Goal: Task Accomplishment & Management: Manage account settings

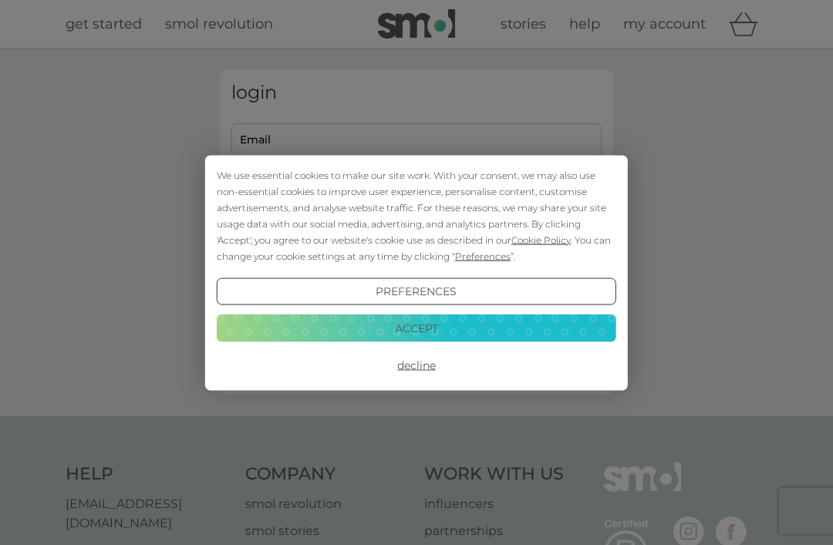
click at [453, 329] on button "Accept" at bounding box center [416, 329] width 399 height 28
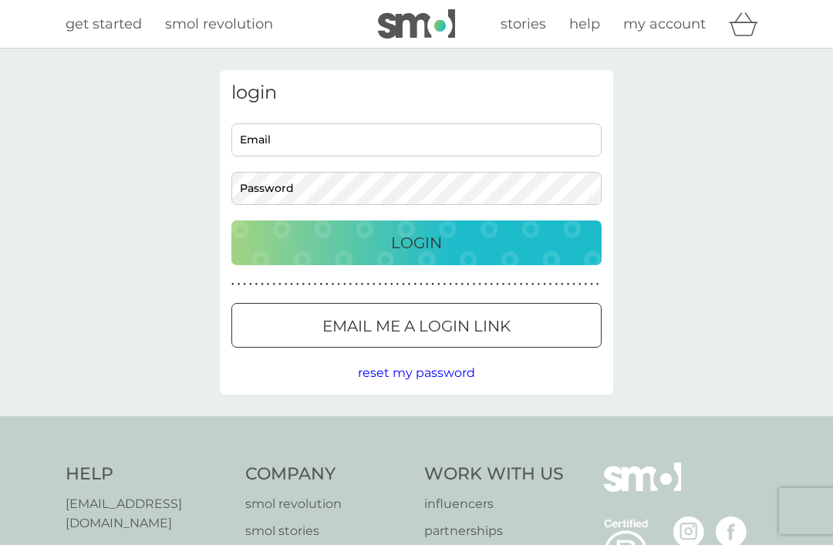
click at [359, 137] on input "Email" at bounding box center [416, 139] width 370 height 33
type input "[PERSON_NAME][EMAIL_ADDRESS][DOMAIN_NAME]"
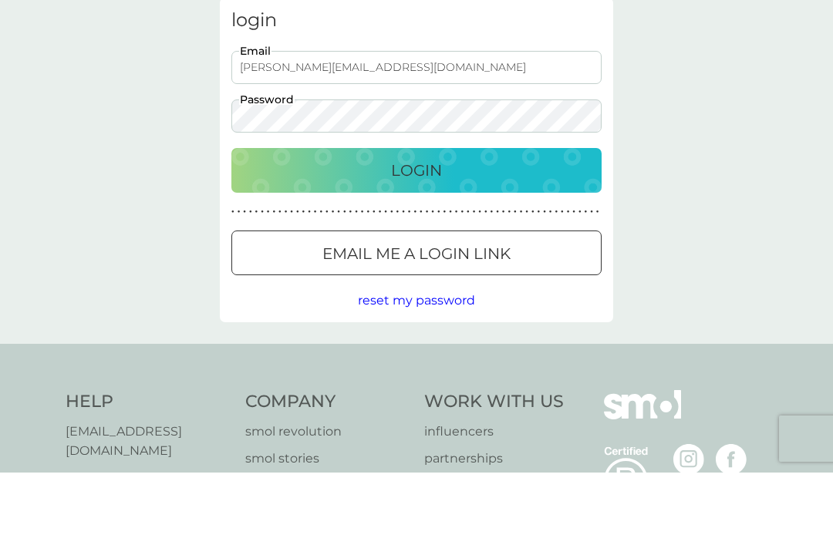
click at [431, 230] on p "Login" at bounding box center [416, 242] width 51 height 25
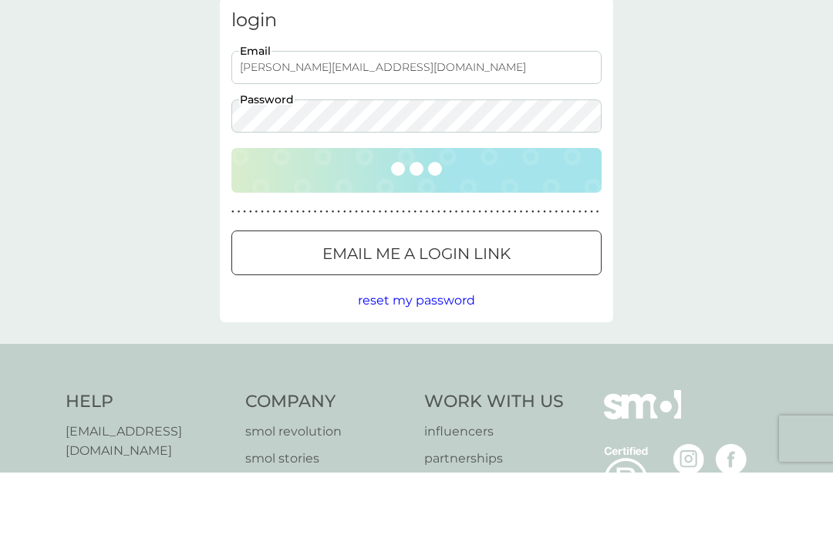
scroll to position [72, 0]
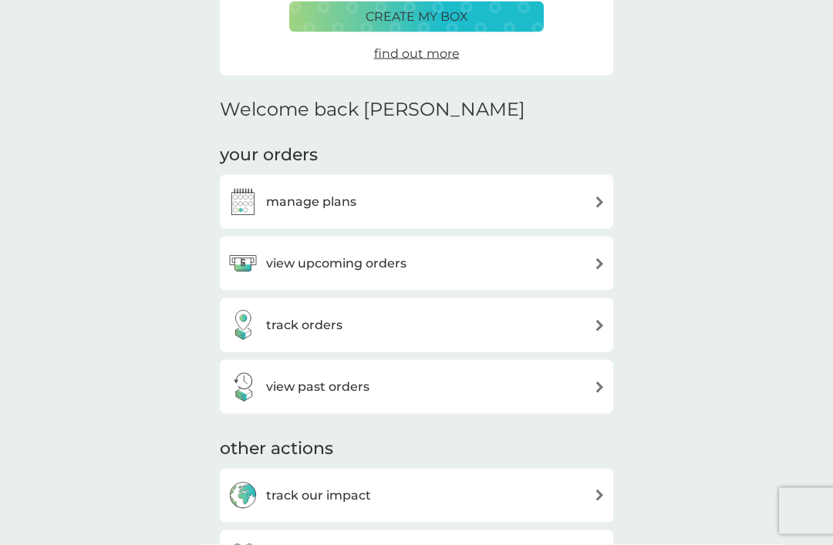
scroll to position [292, 0]
click at [592, 203] on div "manage plans" at bounding box center [416, 201] width 378 height 31
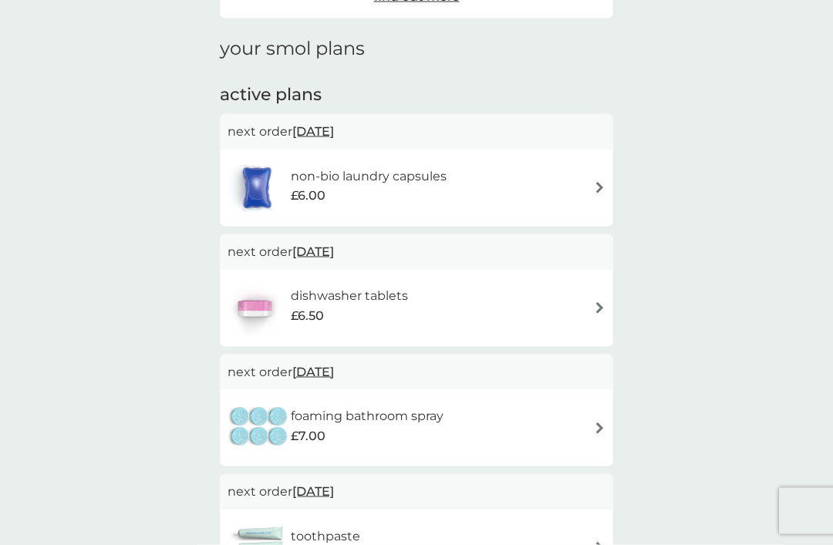
scroll to position [193, 0]
click at [599, 305] on img at bounding box center [600, 307] width 12 height 12
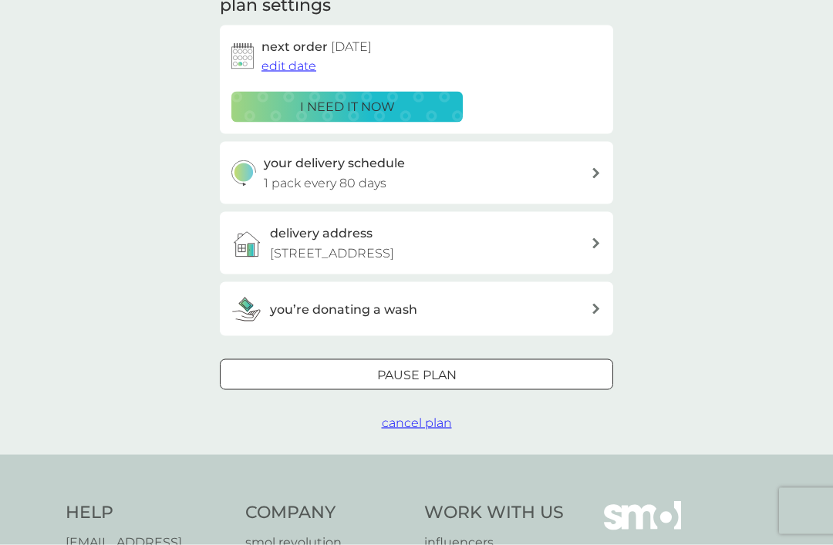
scroll to position [237, 0]
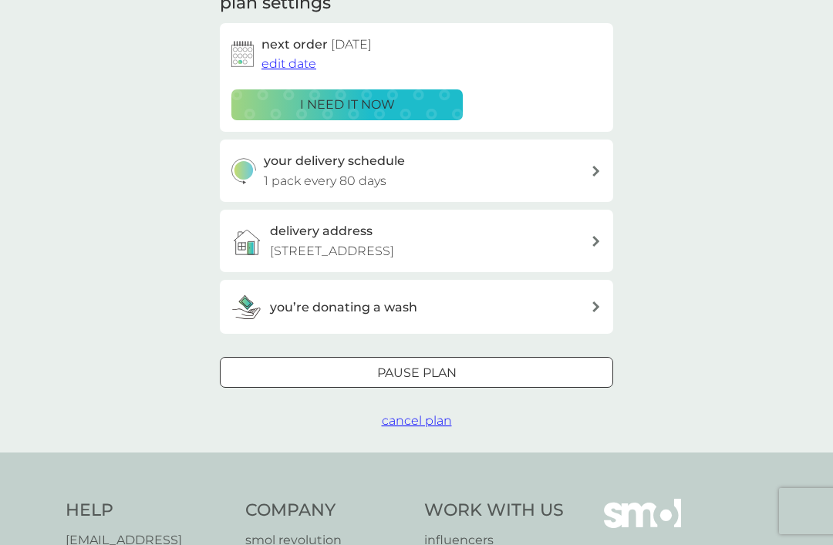
click at [432, 371] on div at bounding box center [417, 373] width 56 height 16
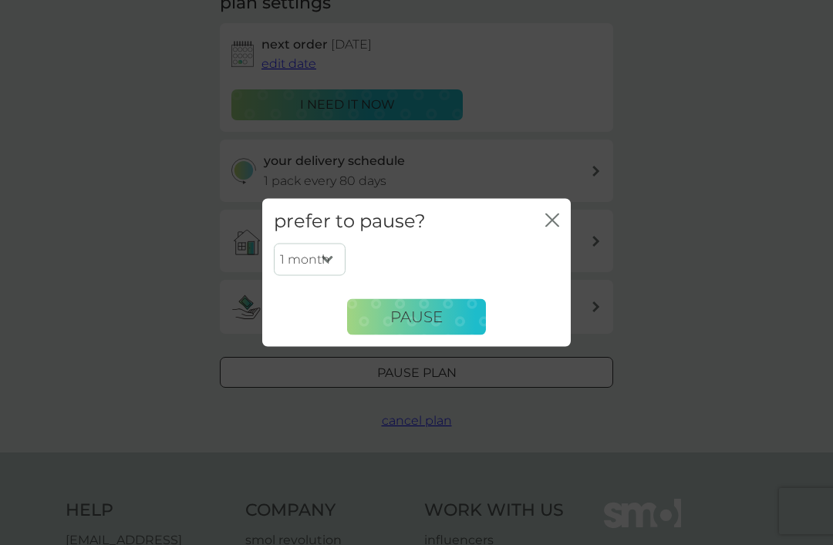
click at [323, 276] on select "1 month 2 months 3 months 4 months 5 months 6 months" at bounding box center [310, 260] width 72 height 32
select select "4"
click at [652, 302] on div "prefer to pause? close 1 month 2 months 3 months 4 months 5 months 6 months Pau…" at bounding box center [416, 272] width 833 height 545
